Goal: Information Seeking & Learning: Learn about a topic

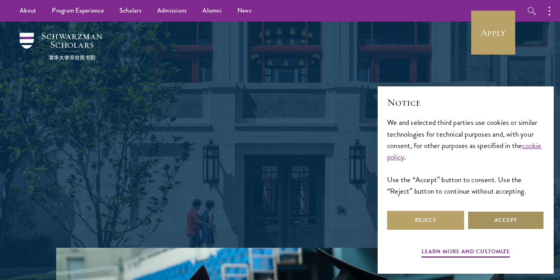
click at [401, 225] on button "Accept" at bounding box center [505, 220] width 77 height 19
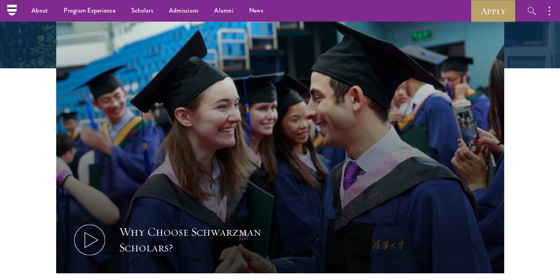
scroll to position [227, 0]
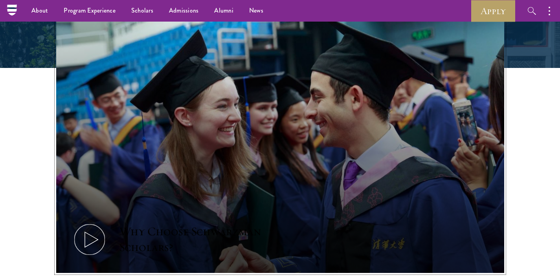
click at [94, 222] on icon at bounding box center [89, 239] width 35 height 35
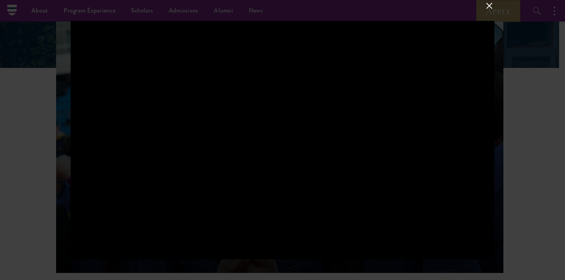
click at [401, 3] on button at bounding box center [490, 5] width 10 height 10
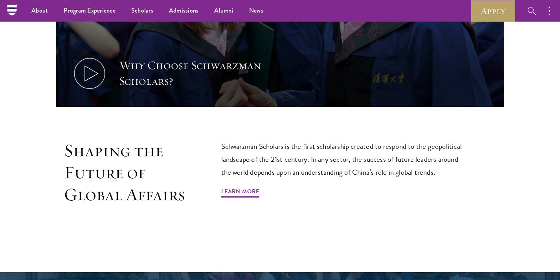
scroll to position [393, 0]
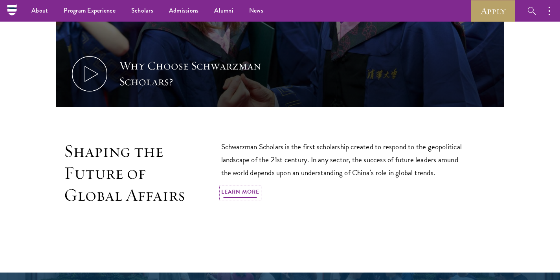
click at [244, 187] on link "Learn More" at bounding box center [240, 193] width 38 height 12
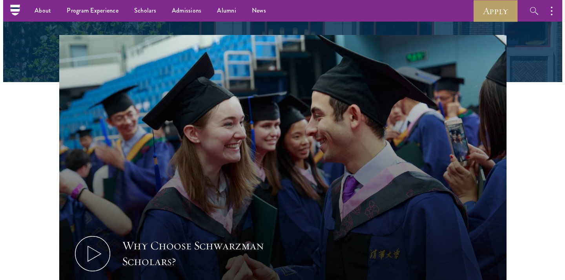
scroll to position [212, 0]
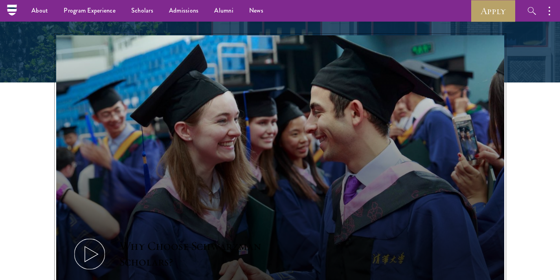
click at [89, 236] on icon at bounding box center [89, 253] width 35 height 35
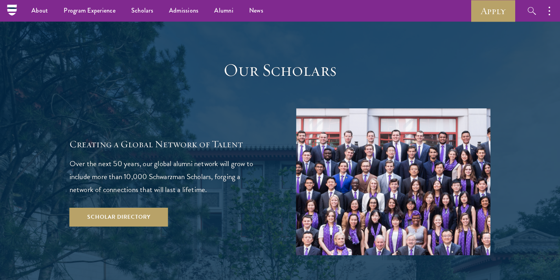
scroll to position [1335, 0]
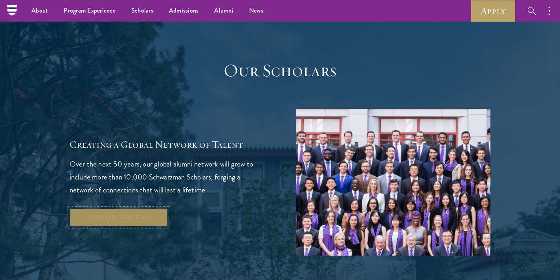
click at [119, 208] on link "Scholar Directory" at bounding box center [119, 217] width 99 height 19
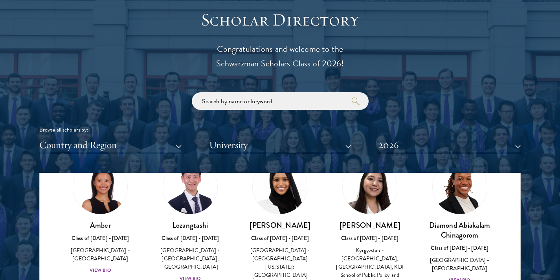
scroll to position [45, 0]
click at [177, 148] on button "Country and Region" at bounding box center [110, 145] width 142 height 16
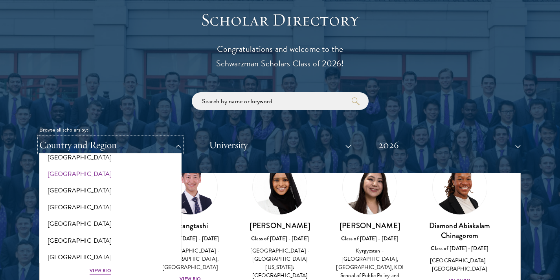
scroll to position [0, 0]
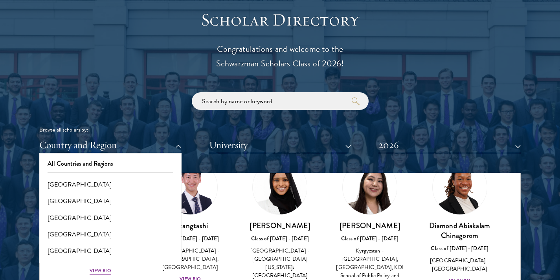
click at [140, 113] on div "Browse all scholars by: Country and Region All Countries and Regions Afghanista…" at bounding box center [279, 122] width 481 height 61
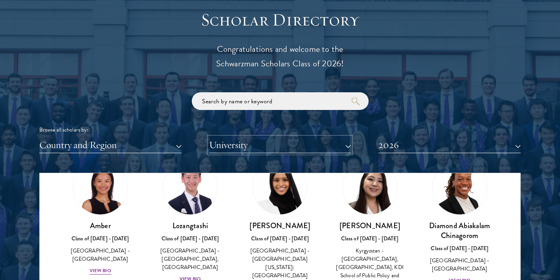
click at [346, 149] on button "University" at bounding box center [280, 145] width 142 height 16
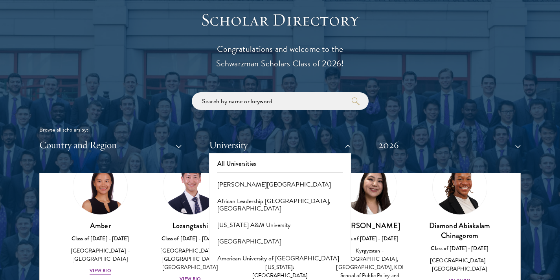
click at [339, 117] on div "Browse all scholars by: Country and Region All Countries and Regions Afghanista…" at bounding box center [279, 122] width 481 height 61
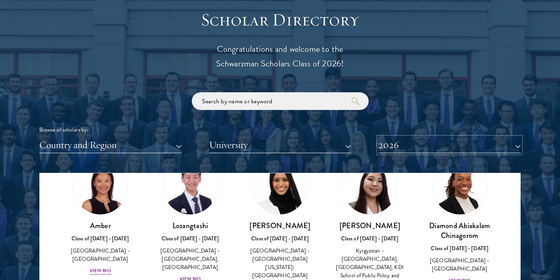
click at [518, 148] on button "2026" at bounding box center [449, 145] width 142 height 16
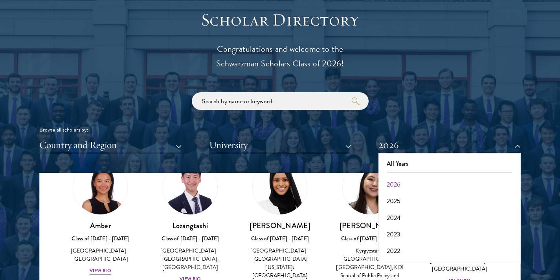
click at [468, 106] on div "Browse all scholars by: Country and Region All Countries and Regions Afghanista…" at bounding box center [279, 122] width 481 height 61
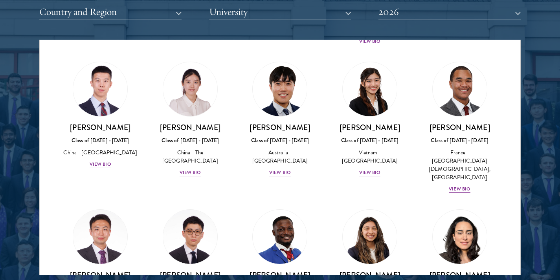
scroll to position [2327, 0]
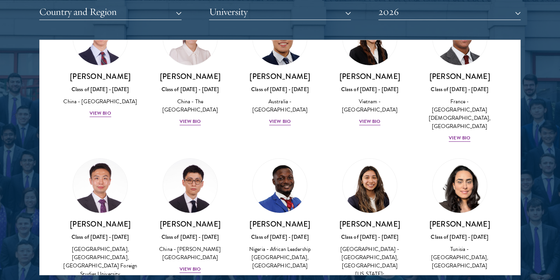
drag, startPoint x: 508, startPoint y: 181, endPoint x: 507, endPoint y: 193, distance: 11.8
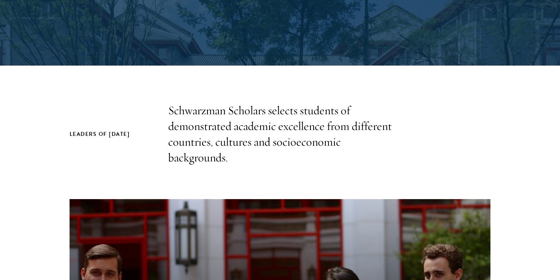
scroll to position [0, 0]
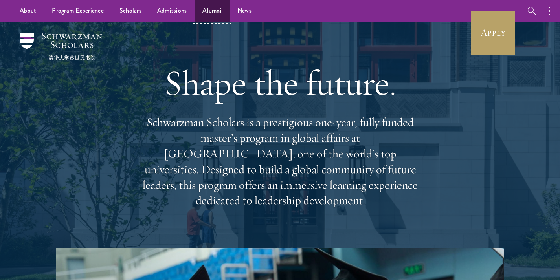
click at [207, 14] on link "Alumni" at bounding box center [211, 11] width 35 height 22
click at [123, 9] on link "Scholars" at bounding box center [131, 11] width 38 height 22
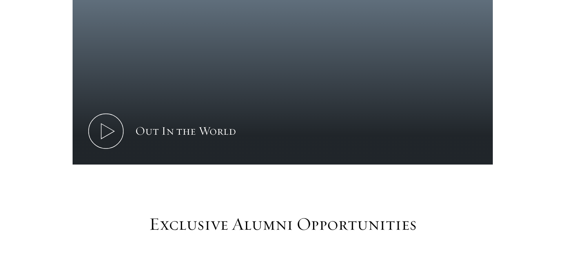
scroll to position [543, 0]
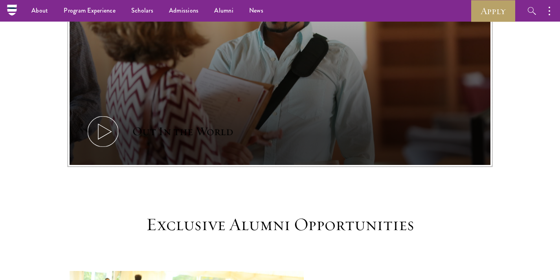
click at [105, 115] on icon at bounding box center [102, 131] width 35 height 35
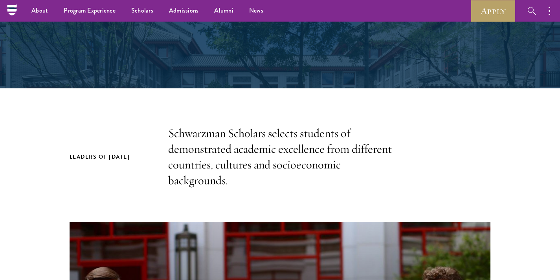
scroll to position [75, 0]
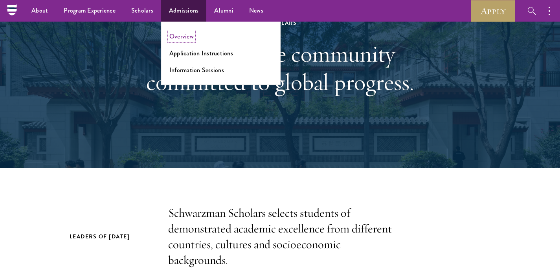
click at [177, 38] on link "Overview" at bounding box center [181, 36] width 24 height 9
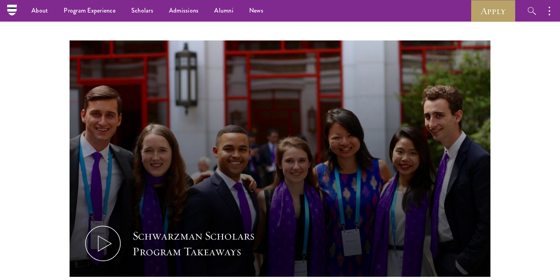
scroll to position [336, 0]
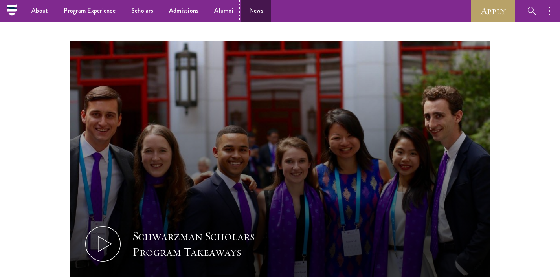
click at [257, 10] on link "News" at bounding box center [256, 11] width 30 height 22
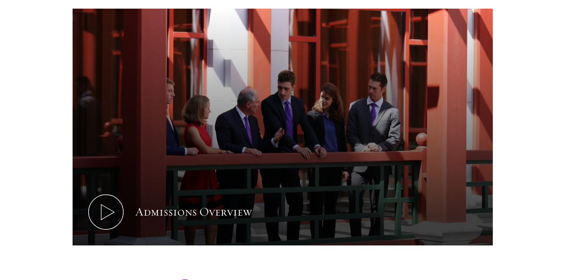
scroll to position [419, 0]
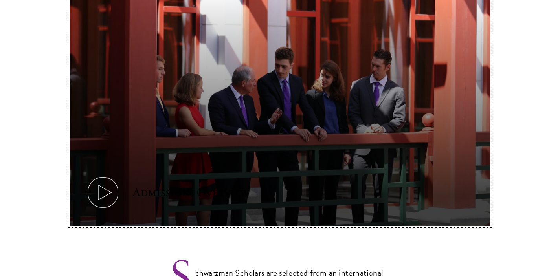
click at [111, 176] on icon at bounding box center [102, 192] width 35 height 35
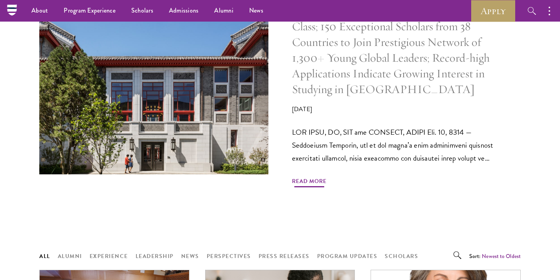
scroll to position [424, 0]
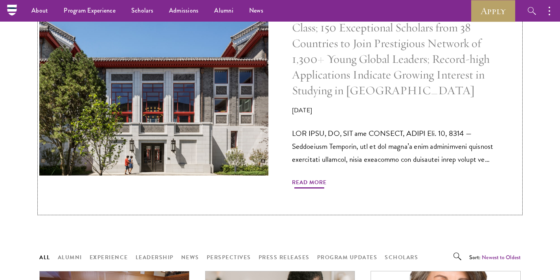
click at [305, 185] on span "Read More" at bounding box center [309, 183] width 35 height 12
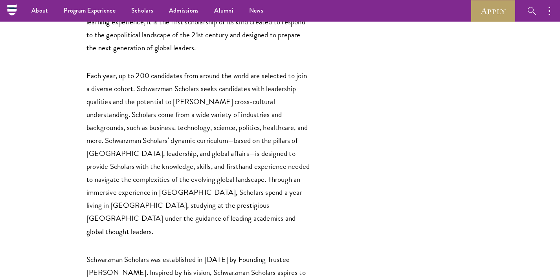
scroll to position [1961, 0]
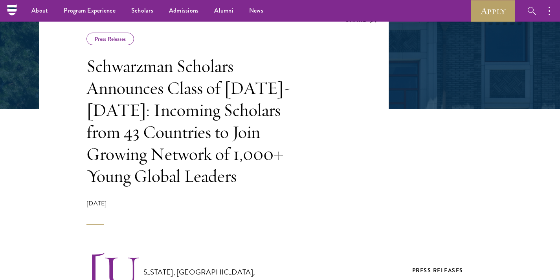
scroll to position [131, 0]
